Goal: Task Accomplishment & Management: Use online tool/utility

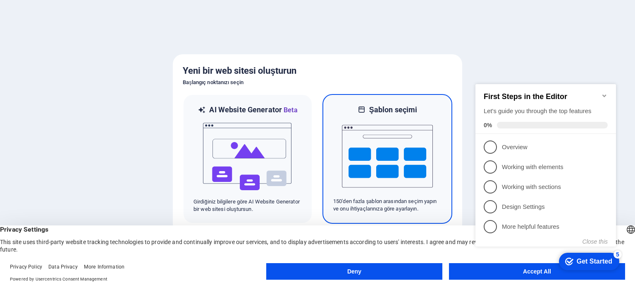
click at [369, 152] on img at bounding box center [387, 156] width 91 height 83
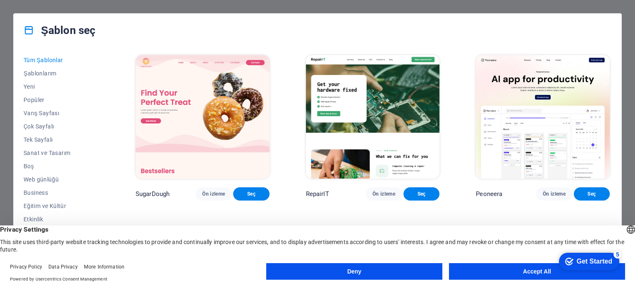
click at [495, 269] on button "Accept All" at bounding box center [537, 271] width 176 height 17
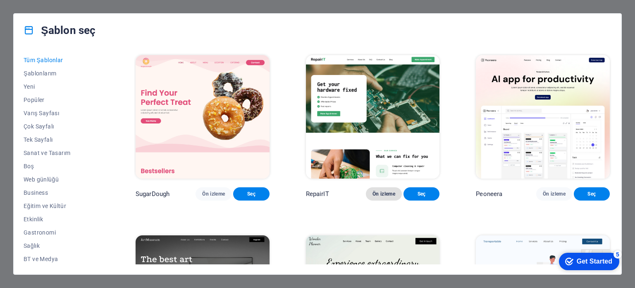
click at [386, 197] on span "Ön izleme" at bounding box center [384, 193] width 23 height 7
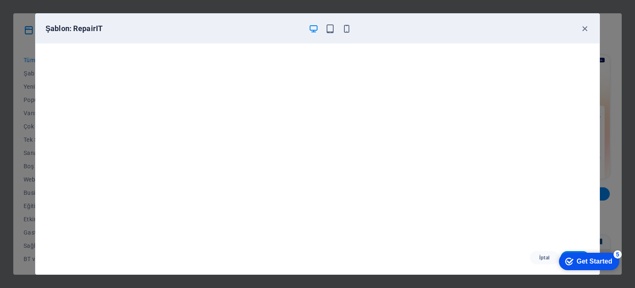
drag, startPoint x: 610, startPoint y: 254, endPoint x: 688, endPoint y: 427, distance: 189.8
click at [609, 254] on div "checkmark Get Started 5" at bounding box center [589, 260] width 60 height 17
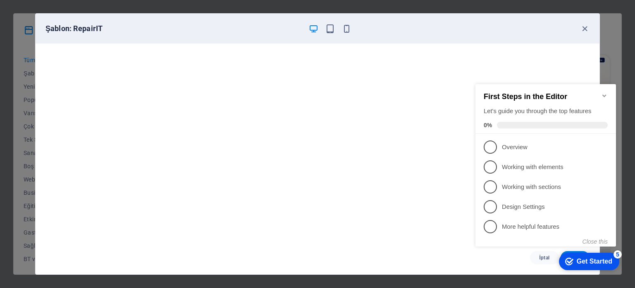
click at [609, 95] on div "First Steps in the Editor Let's guide you through the top features 0%" at bounding box center [546, 109] width 141 height 50
click at [605, 93] on icon "Minimize checklist" at bounding box center [605, 95] width 7 height 7
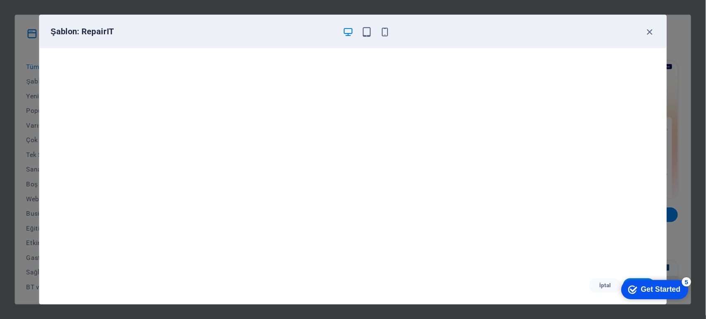
scroll to position [2, 0]
drag, startPoint x: 599, startPoint y: 229, endPoint x: 43, endPoint y: 3, distance: 600.7
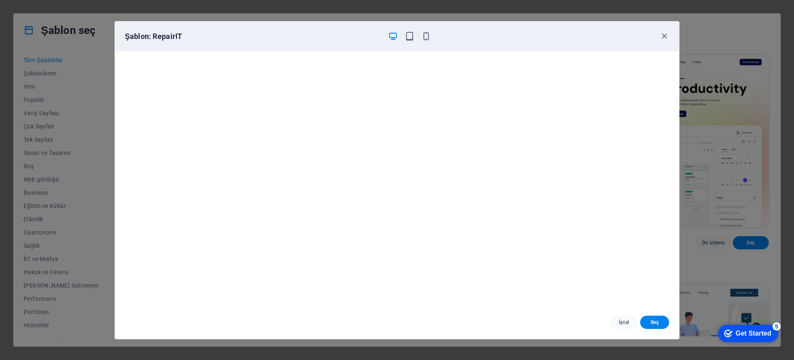
scroll to position [2, 0]
drag, startPoint x: 618, startPoint y: 0, endPoint x: 556, endPoint y: 330, distance: 335.8
click at [556, 287] on div "İptal Seç" at bounding box center [397, 321] width 564 height 33
click at [635, 287] on button "Seç" at bounding box center [654, 321] width 29 height 13
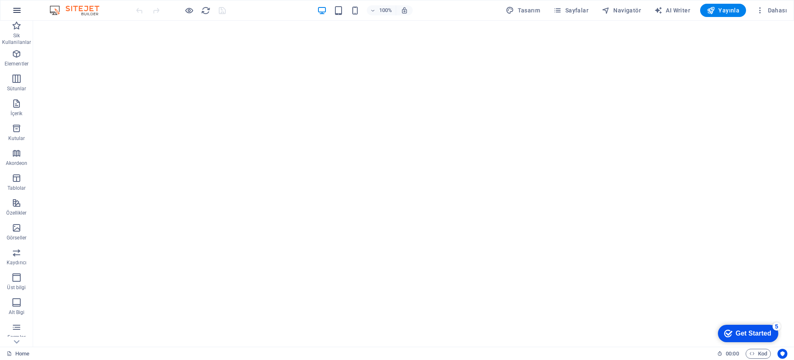
click at [17, 9] on icon "button" at bounding box center [17, 10] width 10 height 10
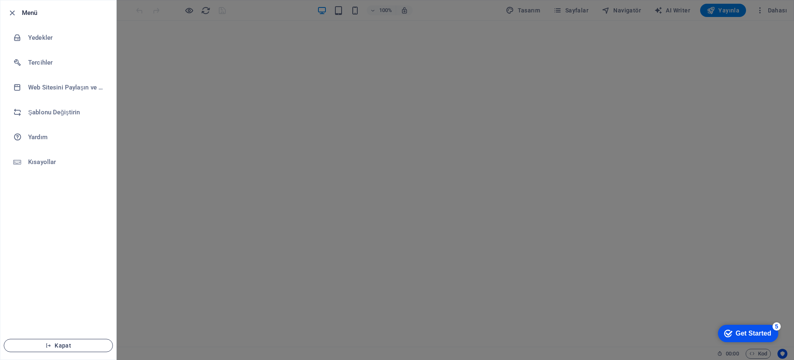
click at [54, 350] on button "Kapat" at bounding box center [58, 344] width 109 height 13
